Goal: Task Accomplishment & Management: Manage account settings

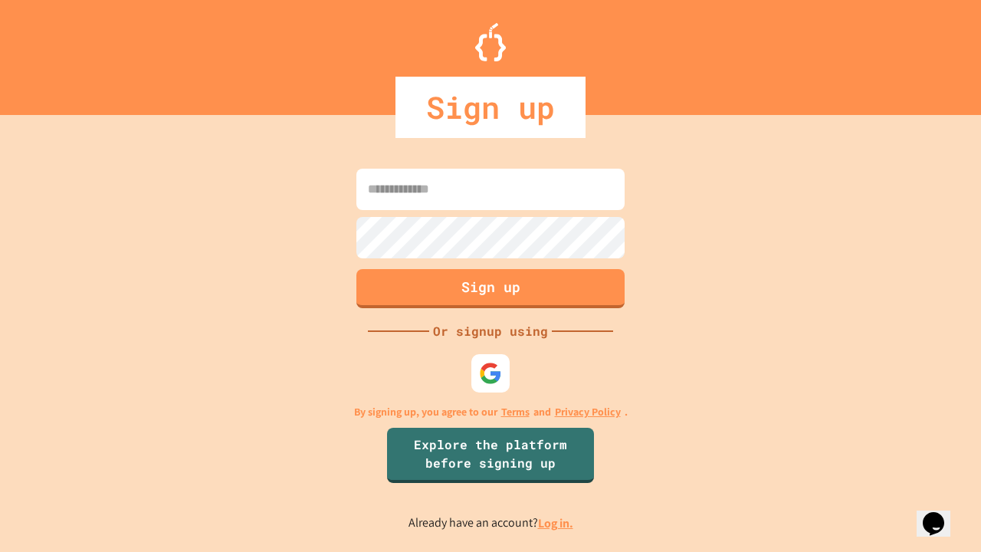
click at [556, 523] on link "Log in." at bounding box center [555, 523] width 35 height 16
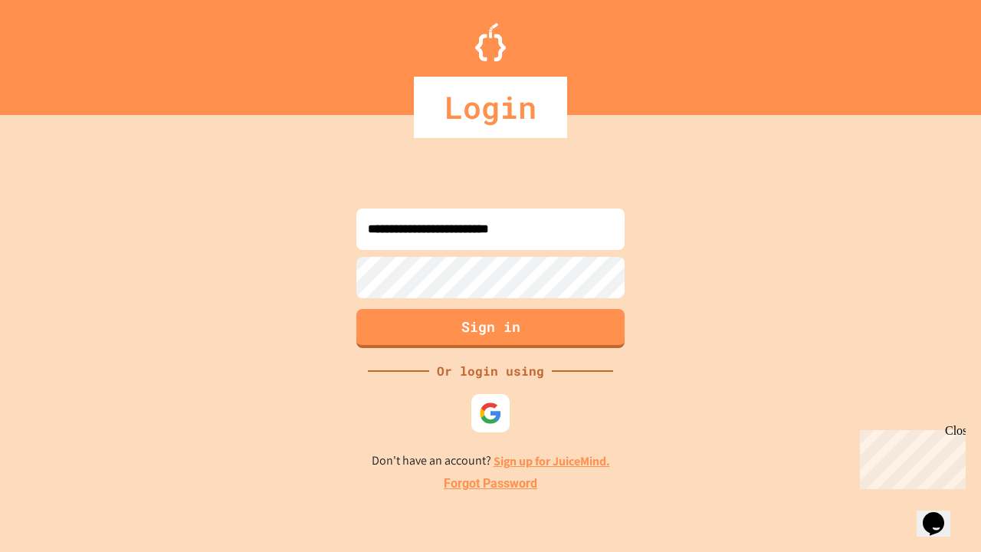
type input "**********"
